Goal: Task Accomplishment & Management: Manage account settings

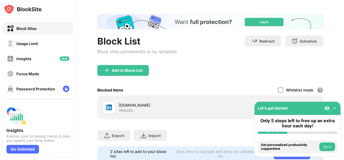
scroll to position [39, 0]
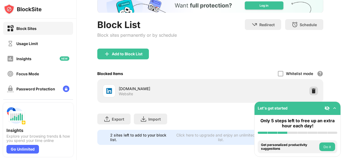
click at [313, 88] on div at bounding box center [314, 90] width 9 height 9
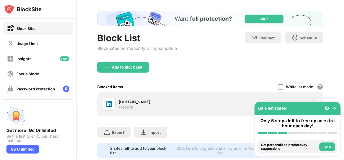
scroll to position [39, 0]
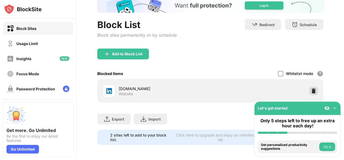
click at [311, 88] on img at bounding box center [313, 90] width 5 height 5
